Goal: Transaction & Acquisition: Purchase product/service

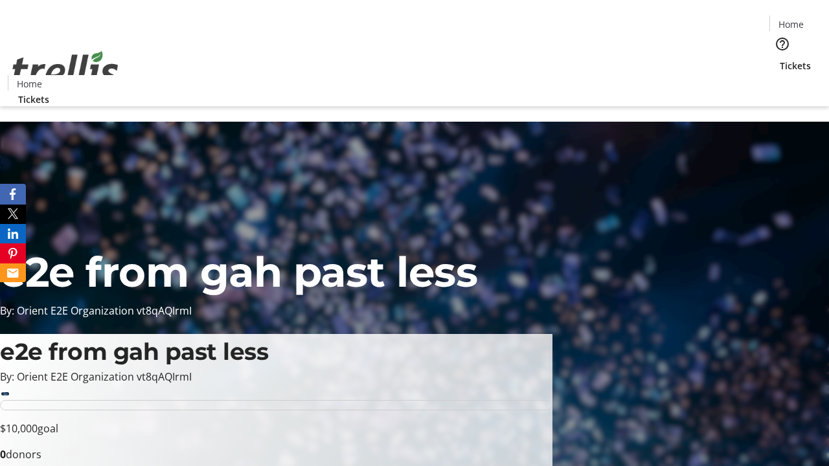
click at [780, 59] on span "Tickets" at bounding box center [795, 66] width 31 height 14
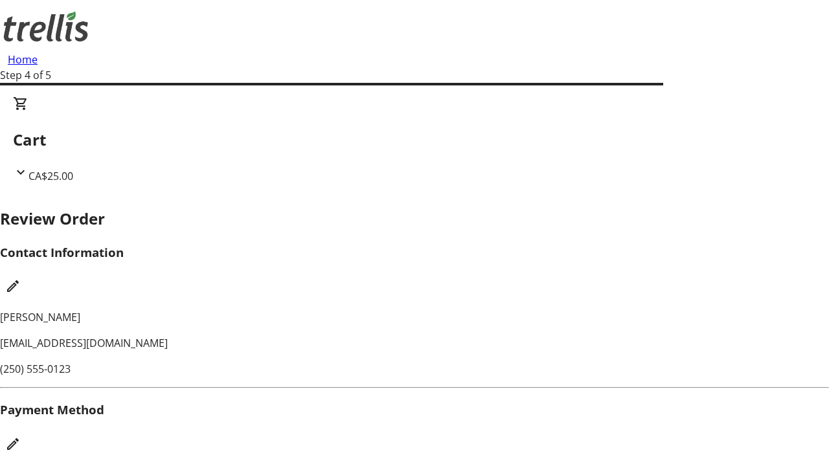
click at [21, 437] on mat-icon "Edit Payment Method" at bounding box center [13, 445] width 16 height 16
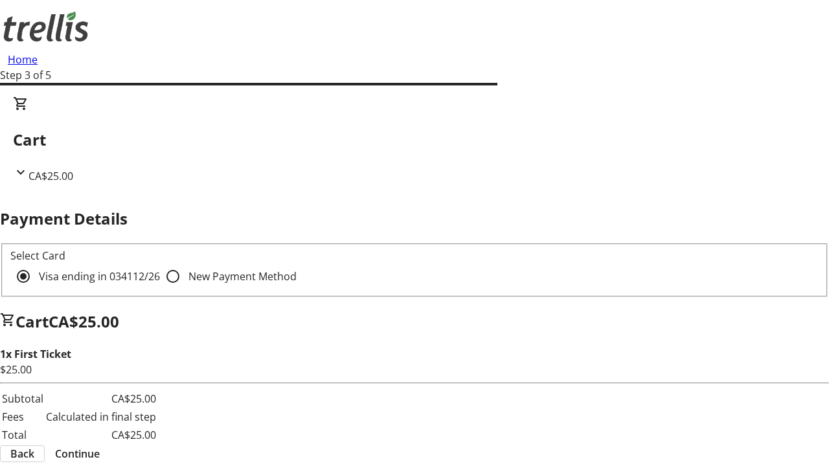
click at [160, 264] on input "New Payment Method" at bounding box center [173, 277] width 26 height 26
radio input "true"
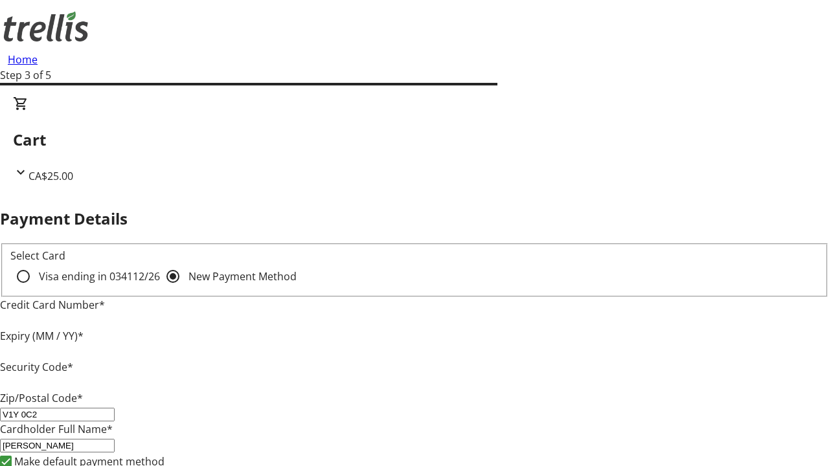
type input "V1Y 0C2"
